Goal: Register for event/course

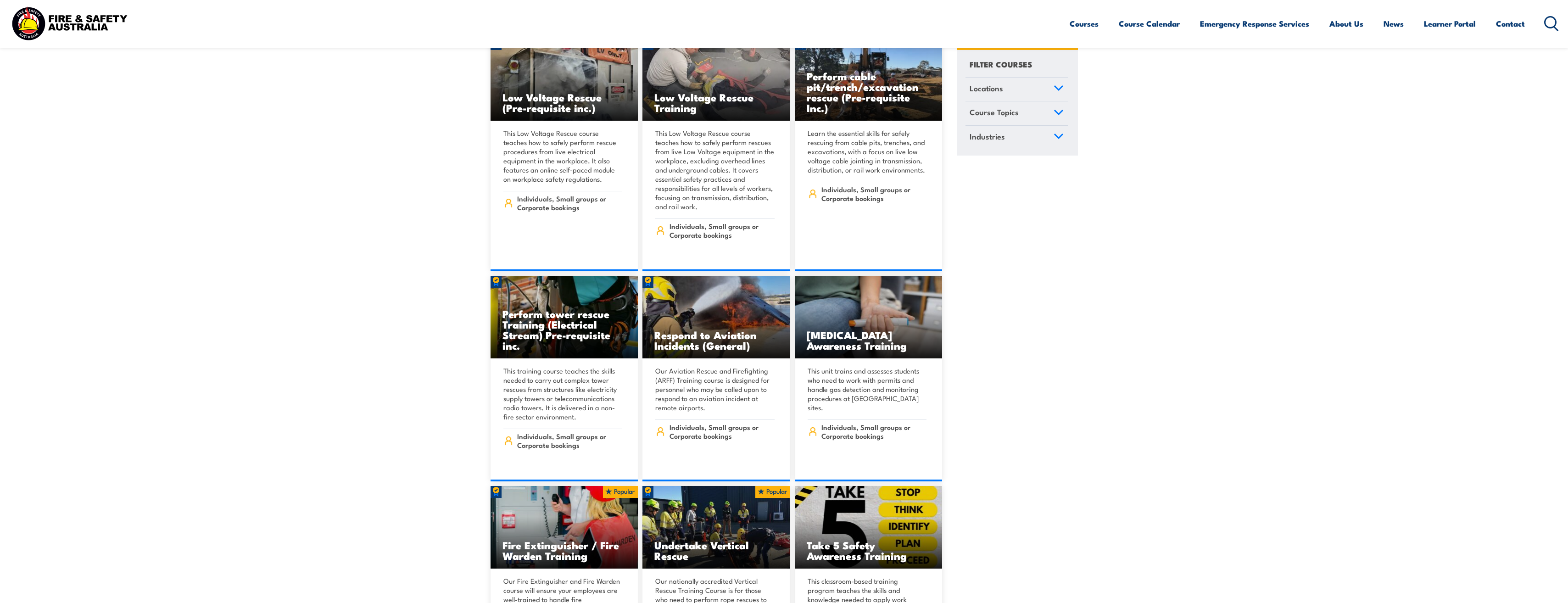
scroll to position [2660, 0]
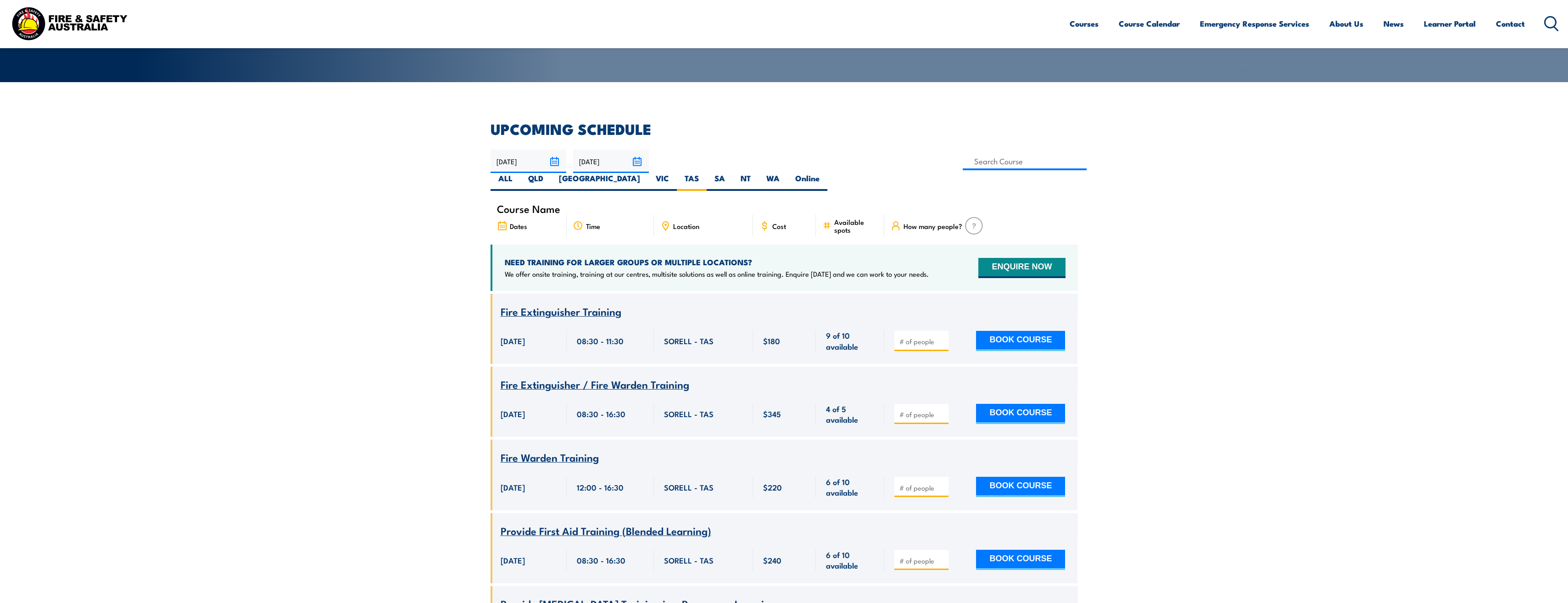
scroll to position [184, 0]
